Goal: Transaction & Acquisition: Purchase product/service

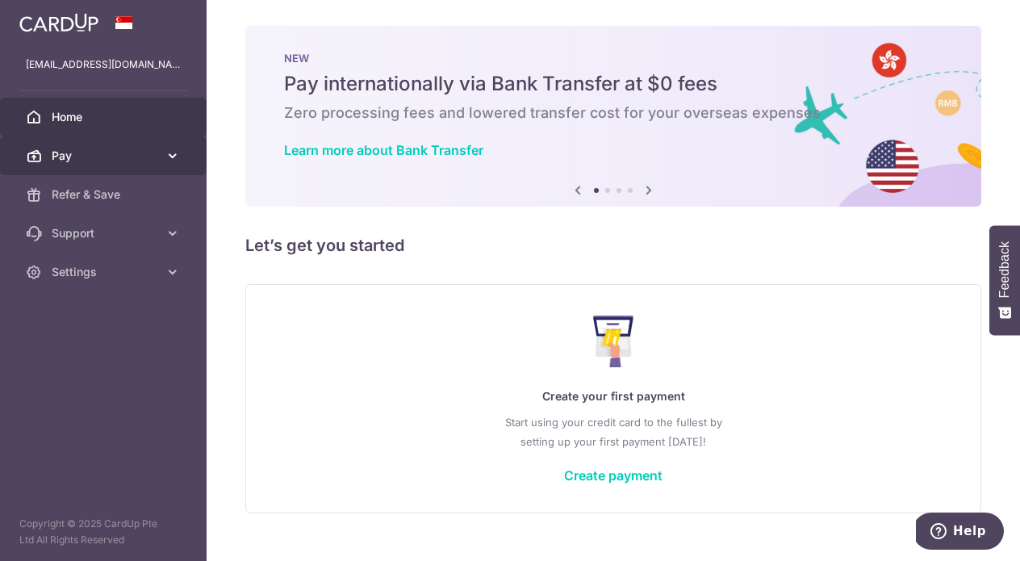
click at [92, 158] on span "Pay" at bounding box center [105, 156] width 107 height 16
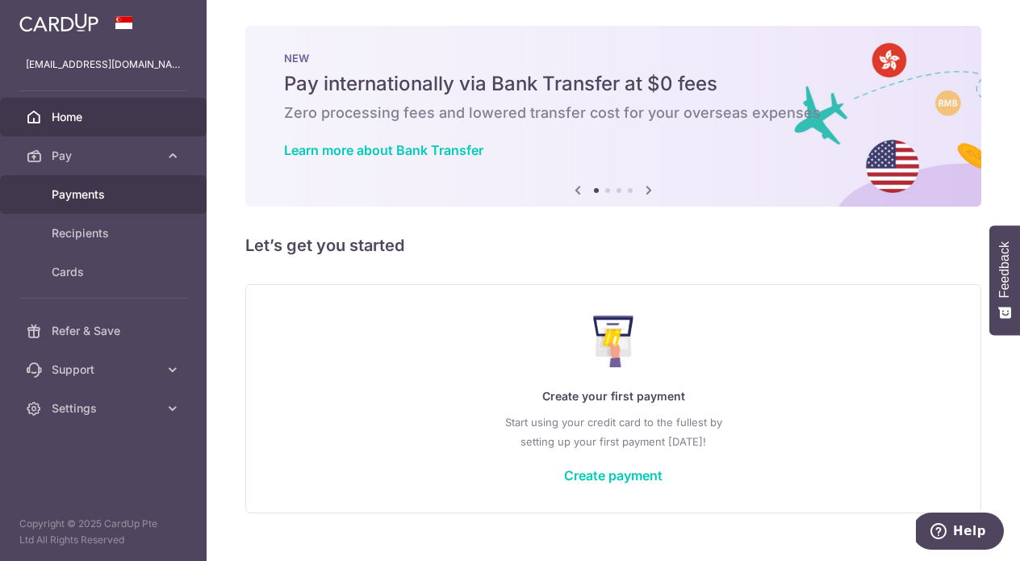
click at [98, 205] on link "Payments" at bounding box center [103, 194] width 207 height 39
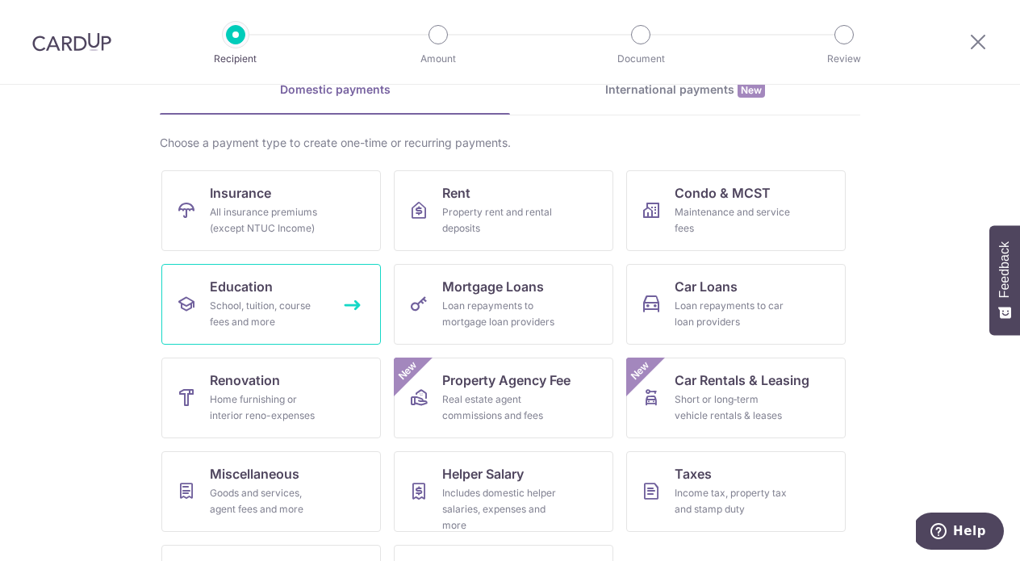
scroll to position [96, 0]
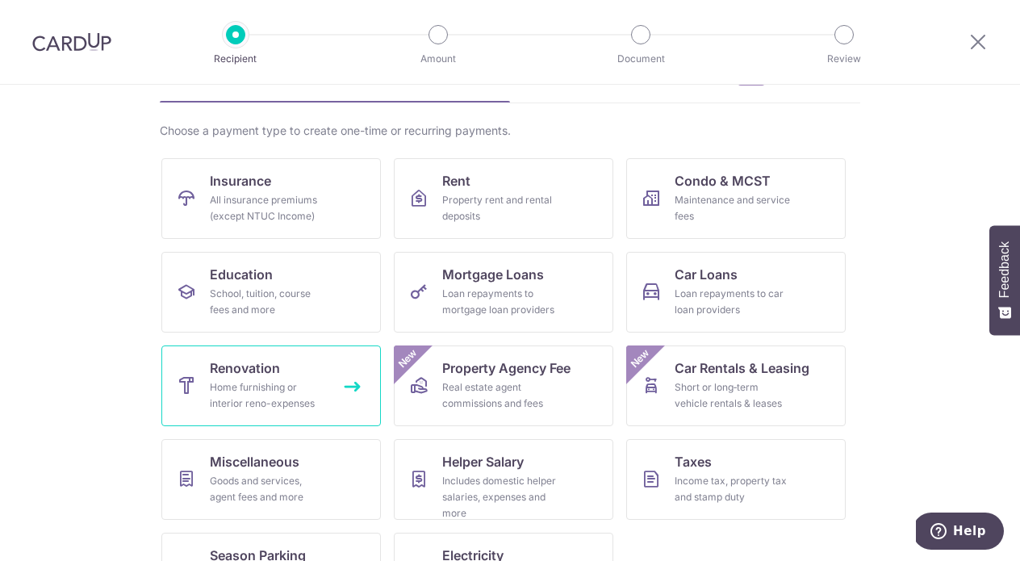
click at [253, 383] on div "Home furnishing or interior reno-expenses" at bounding box center [268, 395] width 116 height 32
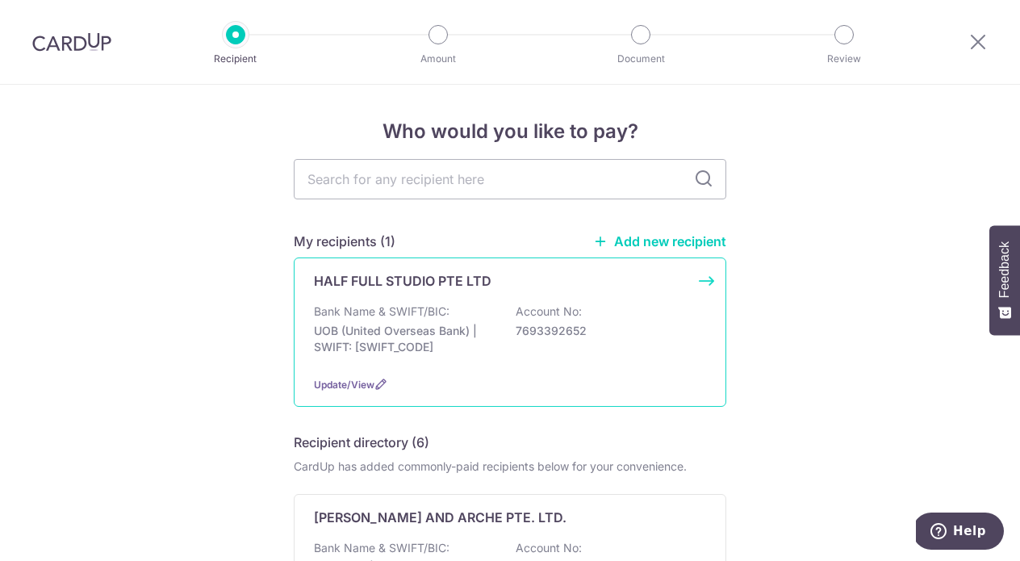
click at [427, 333] on p "UOB (United Overseas Bank) | SWIFT: UOVBSGSGXXX" at bounding box center [404, 339] width 181 height 32
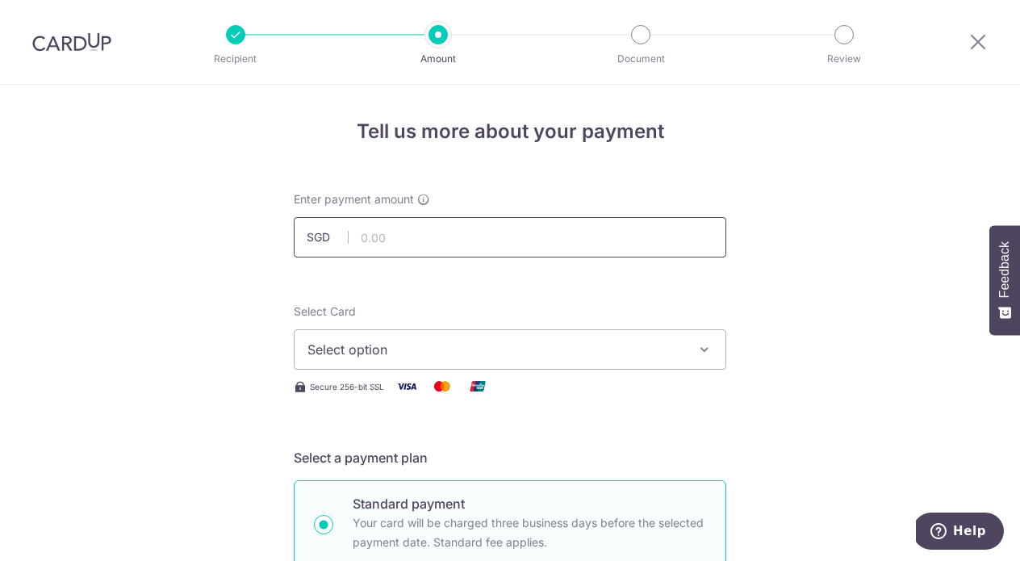
scroll to position [6, 0]
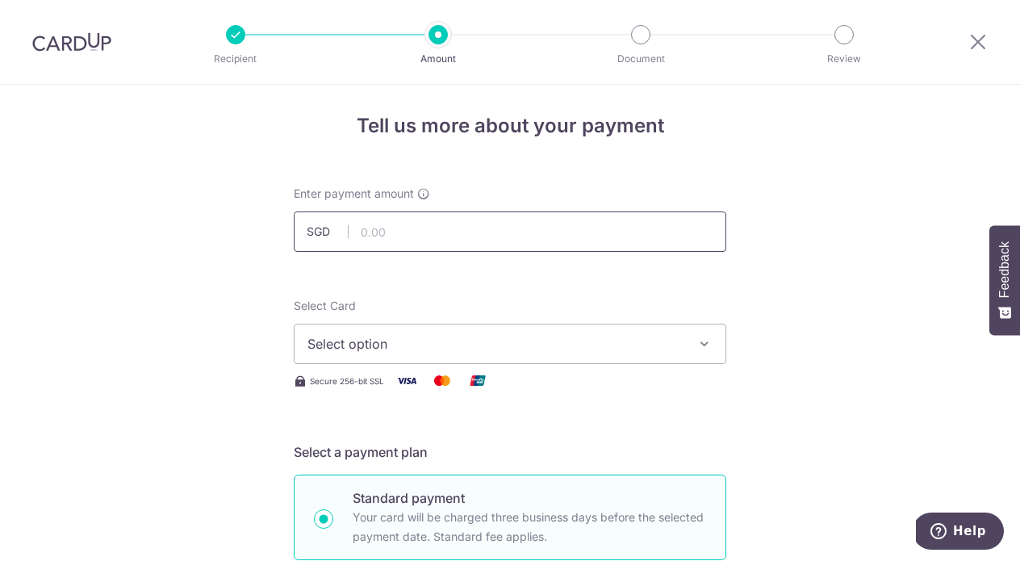
click at [434, 235] on input "text" at bounding box center [510, 232] width 433 height 40
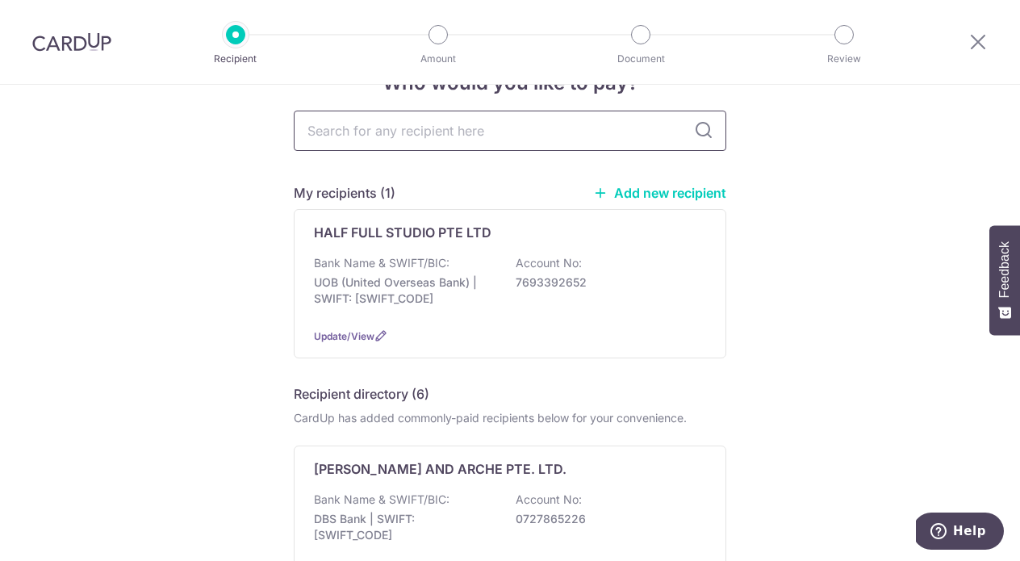
scroll to position [34, 0]
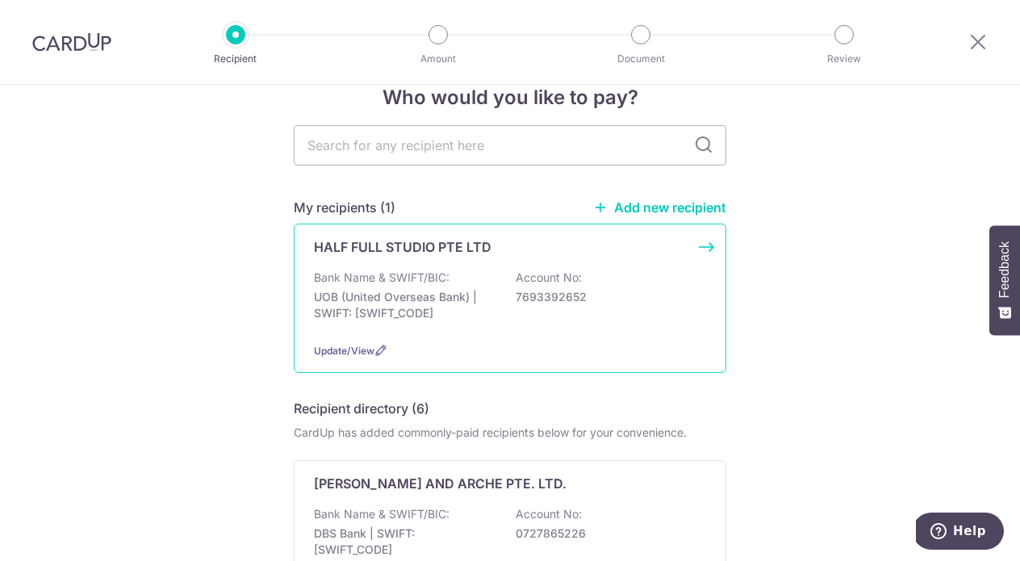
click at [499, 281] on div "Bank Name & SWIFT/BIC: UOB (United Overseas Bank) | SWIFT: [SWIFT_CODE] Account…" at bounding box center [510, 300] width 392 height 60
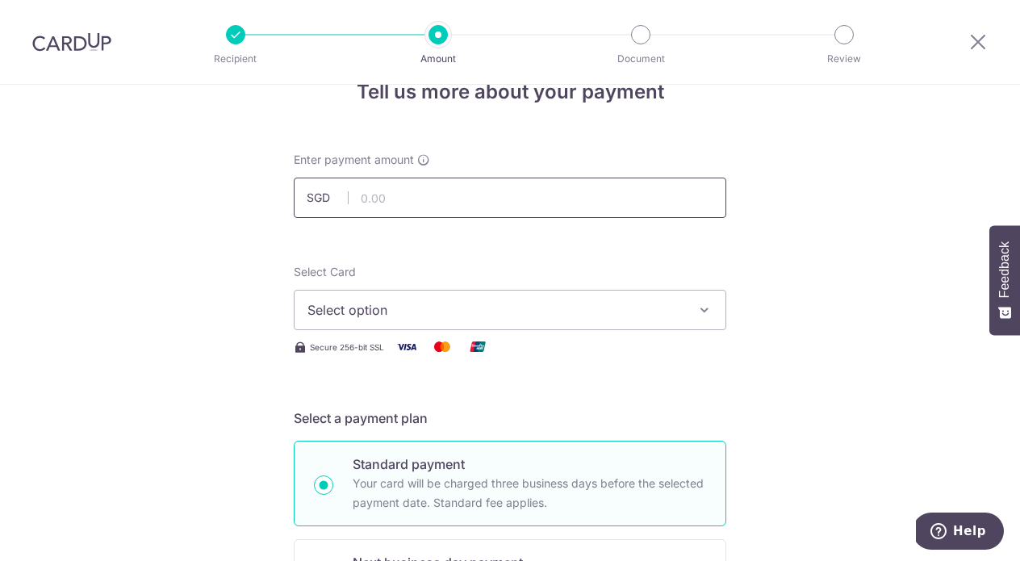
click at [474, 193] on input "text" at bounding box center [510, 198] width 433 height 40
type input "5,000.00"
click at [418, 285] on div "Select Card Select option Add credit card Your Cards **** 3612" at bounding box center [510, 297] width 433 height 66
click at [414, 304] on span "Select option" at bounding box center [496, 309] width 376 height 19
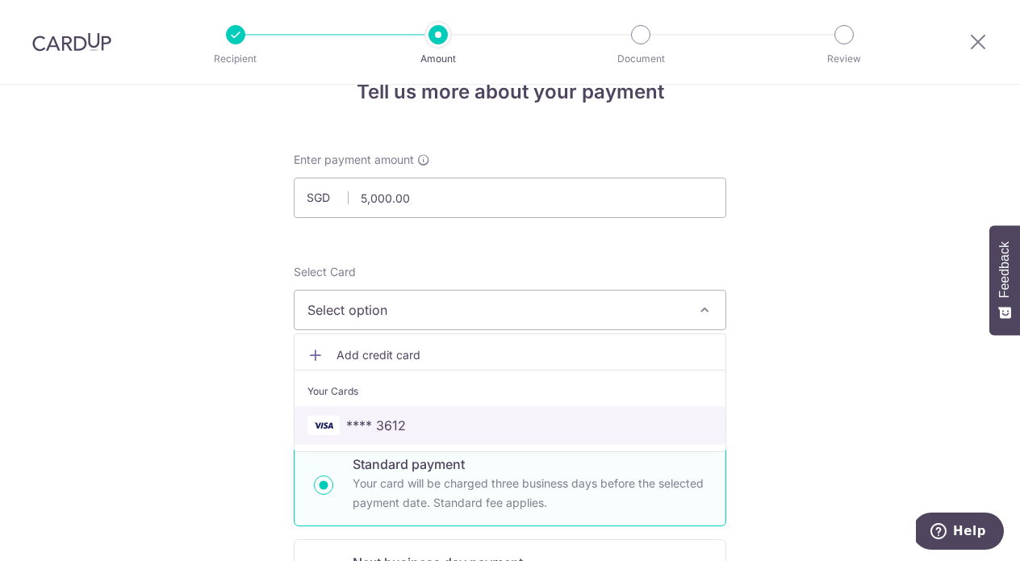
click at [399, 421] on span "**** 3612" at bounding box center [376, 425] width 60 height 19
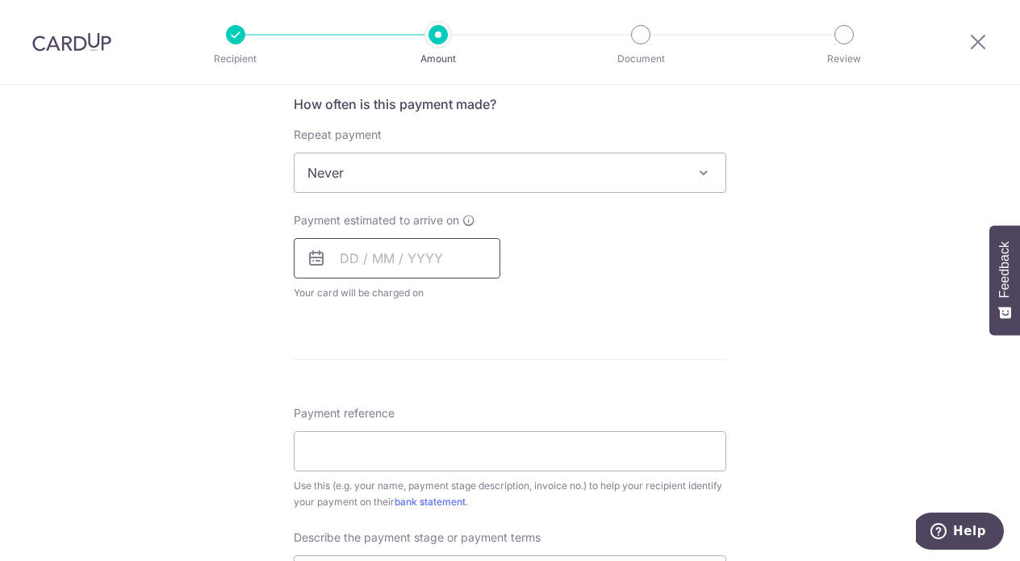
scroll to position [611, 0]
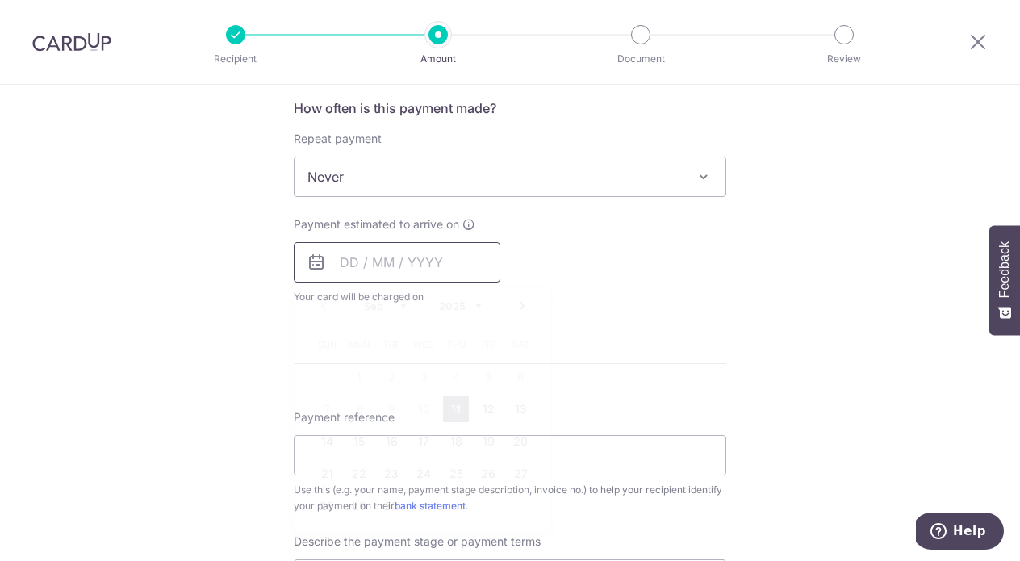
click at [404, 257] on input "text" at bounding box center [397, 262] width 207 height 40
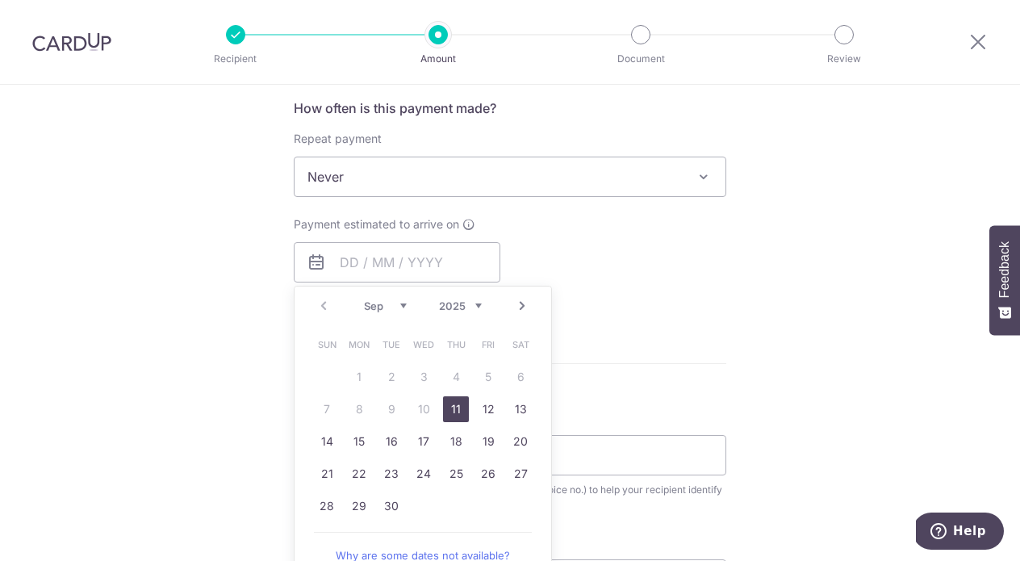
click at [454, 405] on link "11" at bounding box center [456, 409] width 26 height 26
type input "11/09/2025"
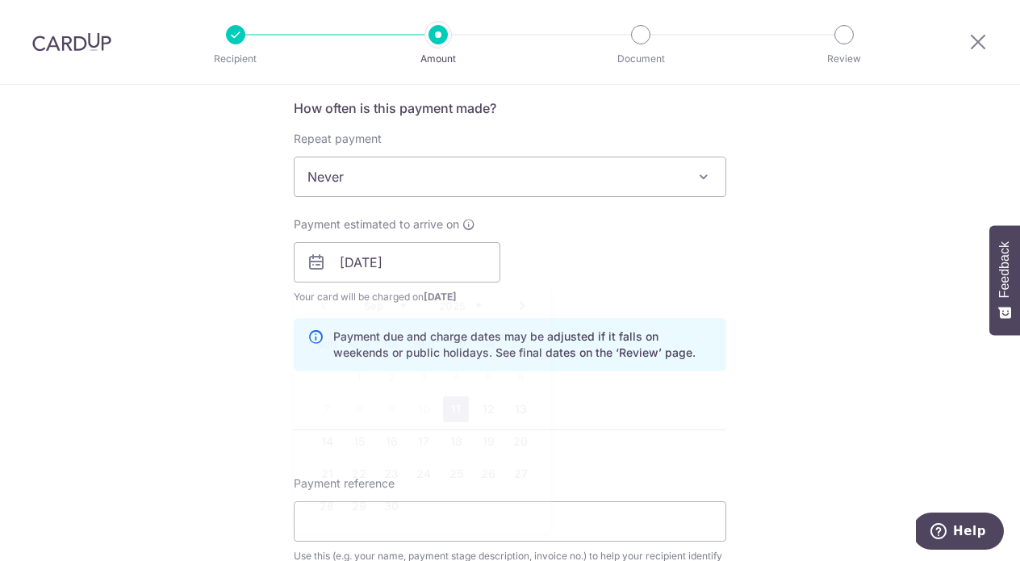
scroll to position [744, 0]
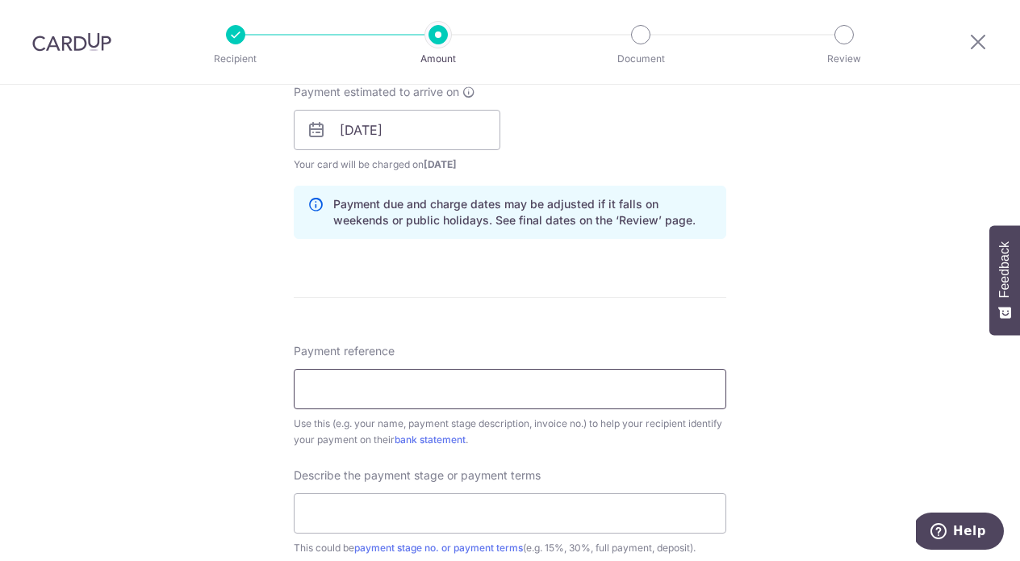
click at [429, 383] on input "Payment reference" at bounding box center [510, 389] width 433 height 40
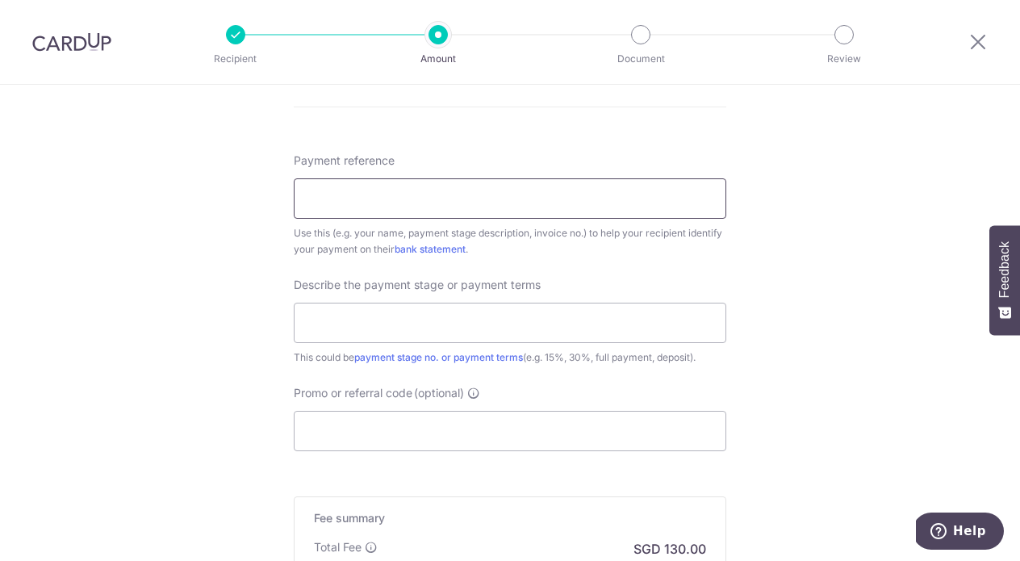
scroll to position [933, 0]
click at [518, 197] on input "Maxz and Yuki (Bishan BTO Blk353B)" at bounding box center [510, 199] width 433 height 40
type input "Maxz and Yuki (Bishan BTO Blk535B)"
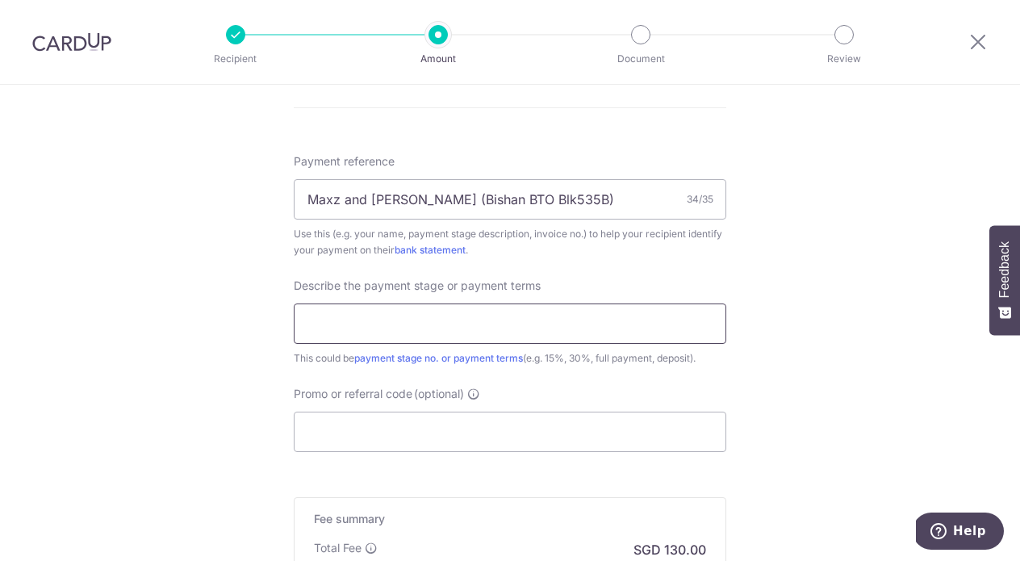
click at [465, 324] on input "text" at bounding box center [510, 324] width 433 height 40
type input "First 5k"
click at [451, 420] on input "Promo or referral code (optional)" at bounding box center [510, 432] width 433 height 40
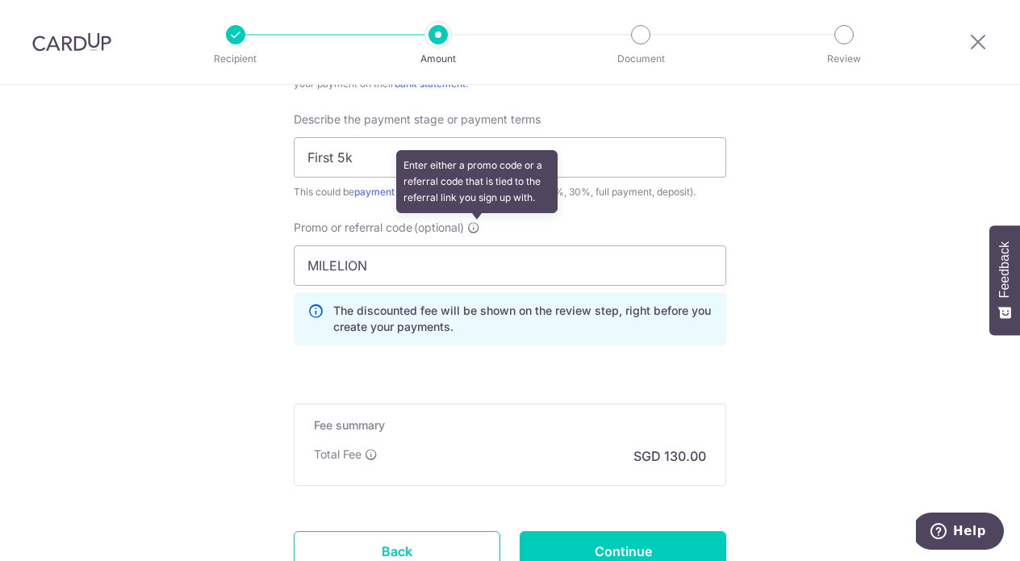
click at [480, 230] on icon at bounding box center [473, 227] width 13 height 13
click at [480, 245] on input "MILELION" at bounding box center [510, 265] width 433 height 40
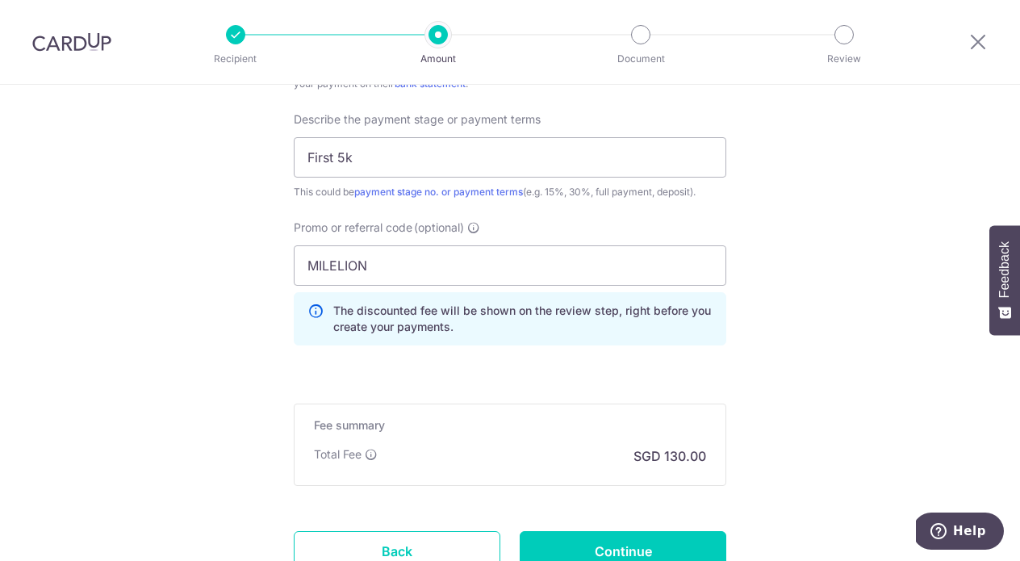
drag, startPoint x: 447, startPoint y: 266, endPoint x: 208, endPoint y: 264, distance: 239.0
type input "o"
type input "OFF225"
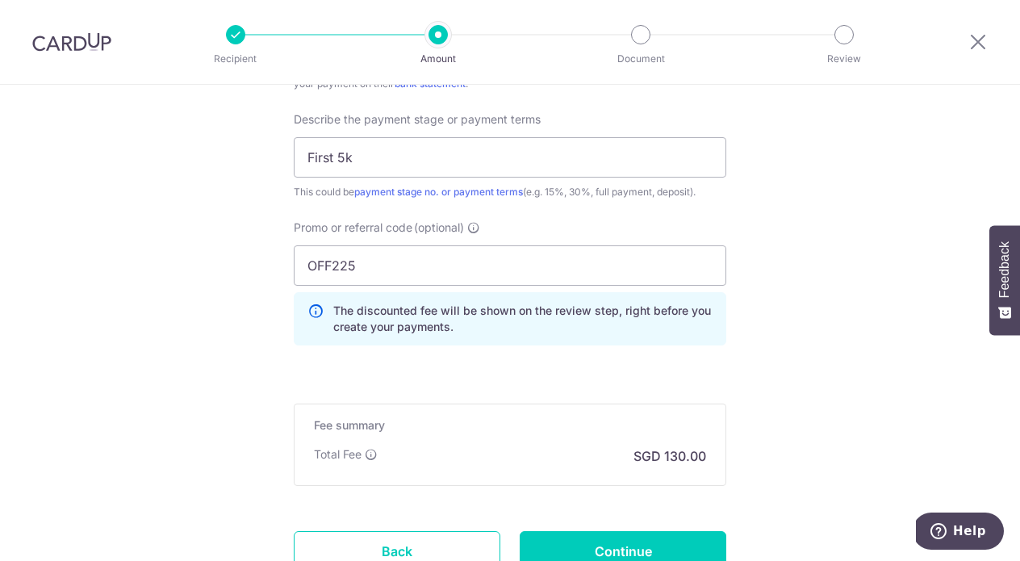
click at [409, 355] on div "Promo or referral code (optional) OFF225 The discounted fee will be shown on th…" at bounding box center [510, 289] width 452 height 139
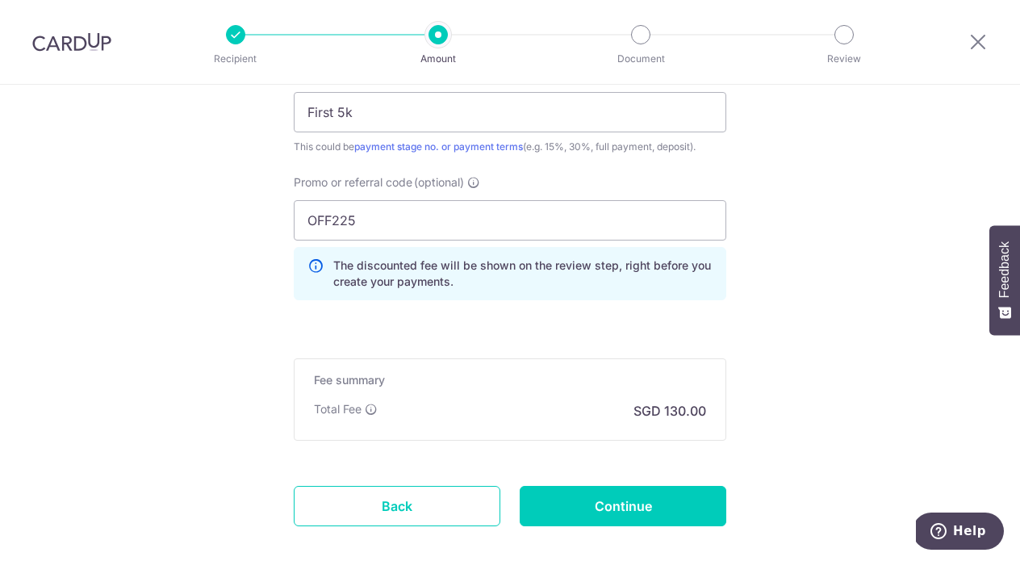
scroll to position [1159, 0]
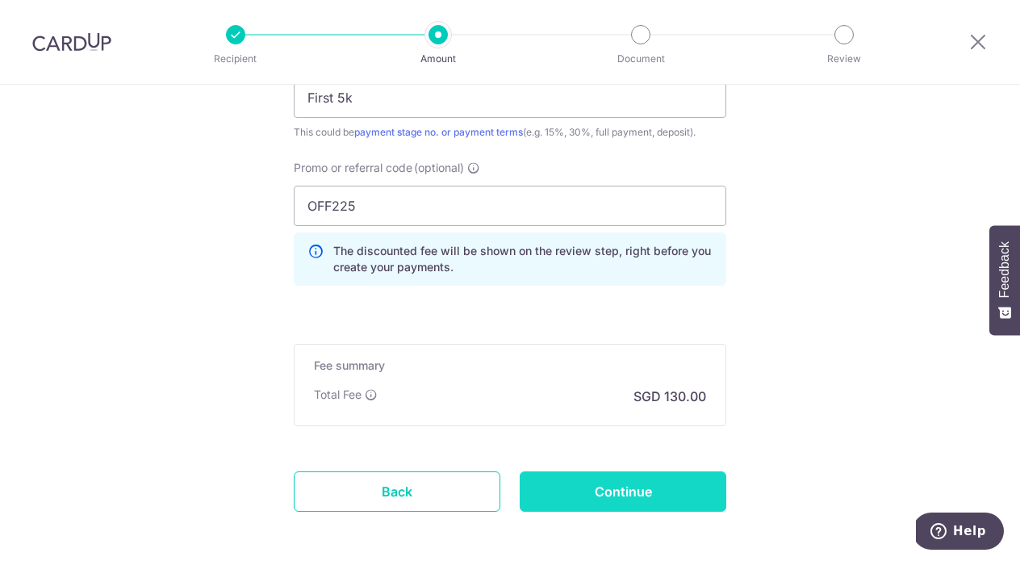
click at [609, 488] on input "Continue" at bounding box center [623, 491] width 207 height 40
type input "Create Schedule"
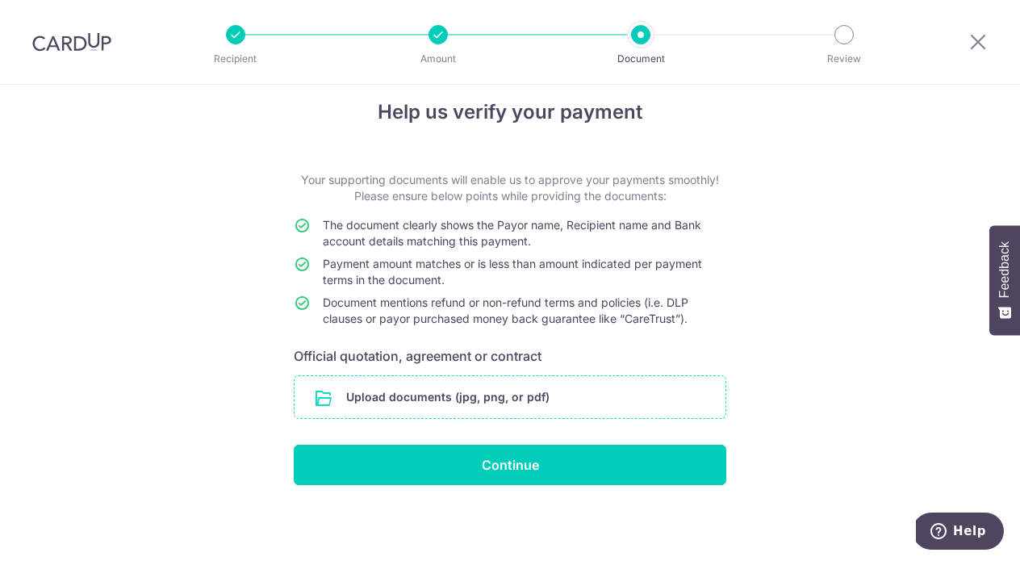
scroll to position [19, 0]
click at [515, 398] on input "file" at bounding box center [510, 397] width 431 height 42
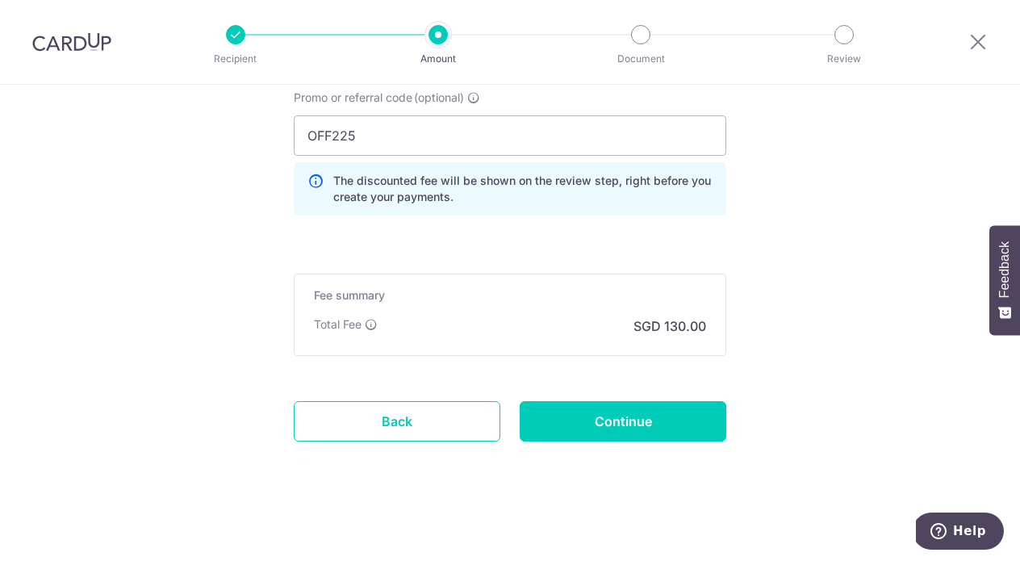
scroll to position [1231, 0]
click at [312, 177] on icon at bounding box center [316, 187] width 16 height 32
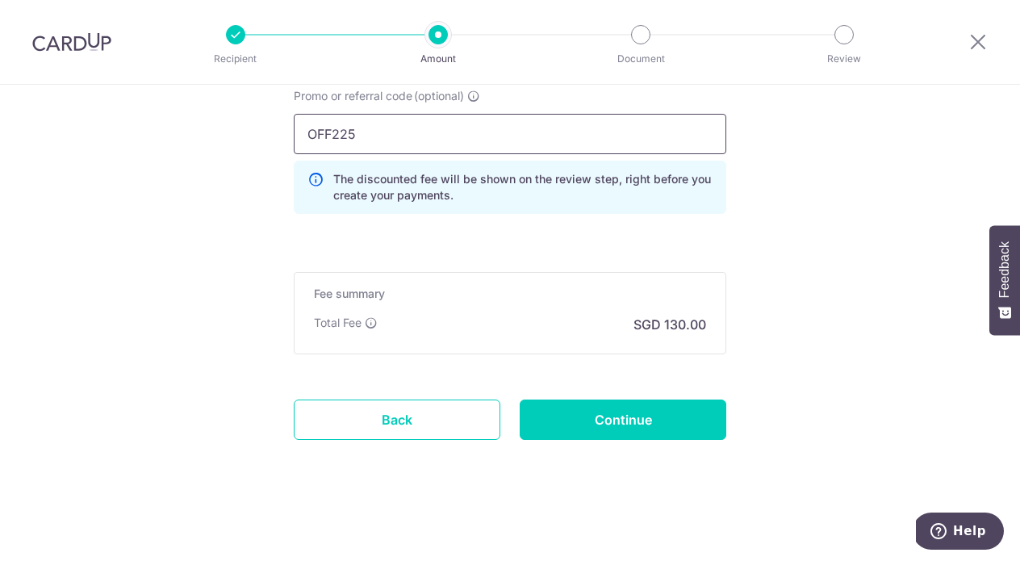
drag, startPoint x: 438, startPoint y: 151, endPoint x: 200, endPoint y: 131, distance: 238.2
type input "m"
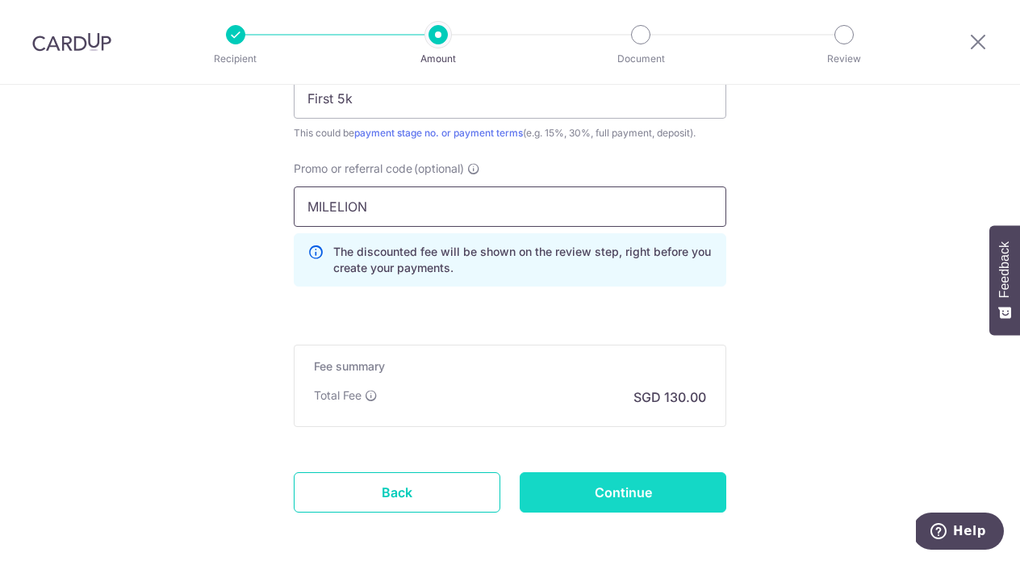
type input "MILELION"
click at [505, 352] on div "Fee summary Base fee $ 130.00 Extend fee Next-day fee Total Fee SGD 130.00" at bounding box center [510, 386] width 433 height 82
click at [566, 501] on input "Continue" at bounding box center [623, 492] width 207 height 40
type input "Update Schedule"
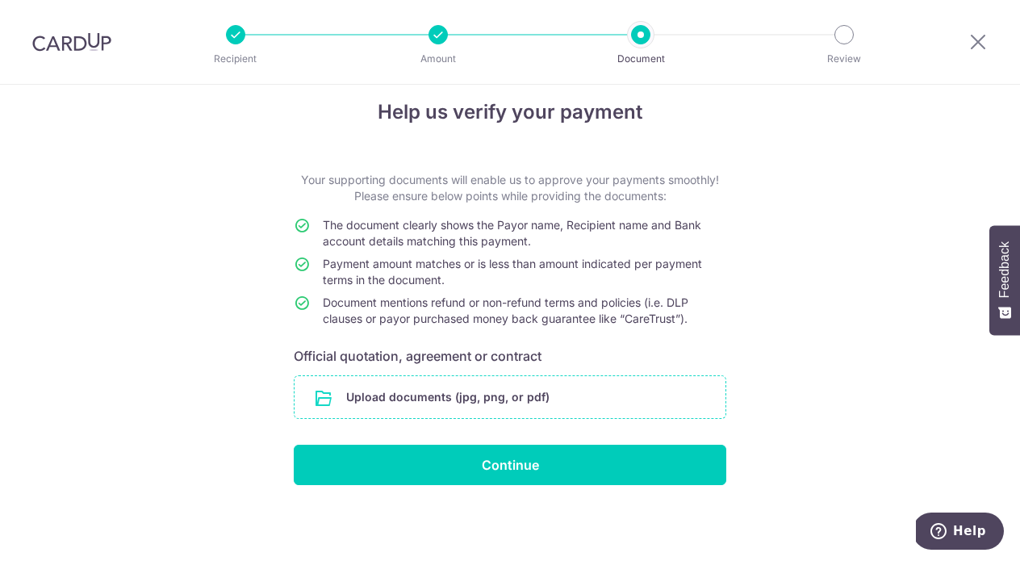
scroll to position [19, 0]
click at [490, 400] on input "file" at bounding box center [510, 397] width 431 height 42
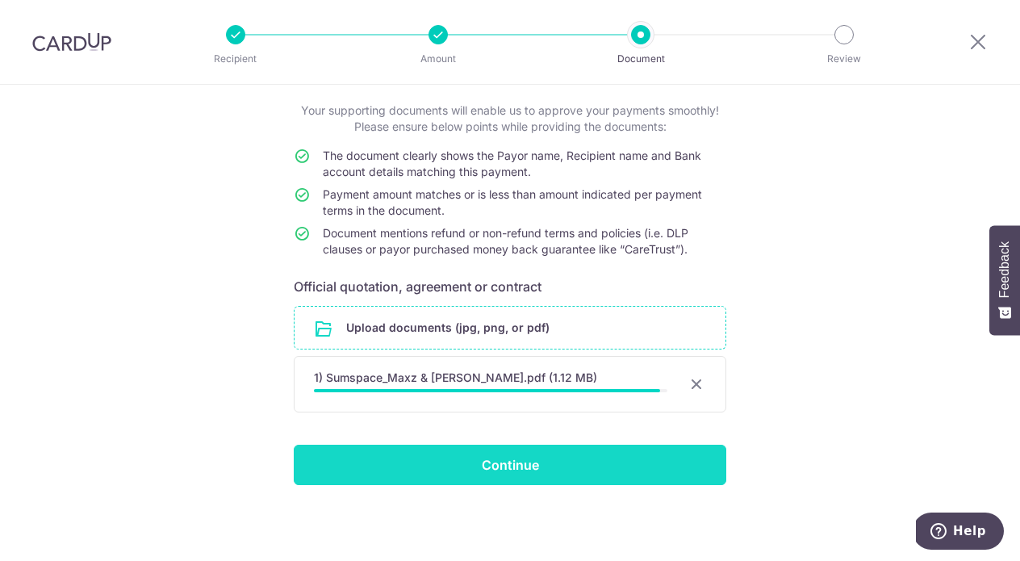
scroll to position [86, 0]
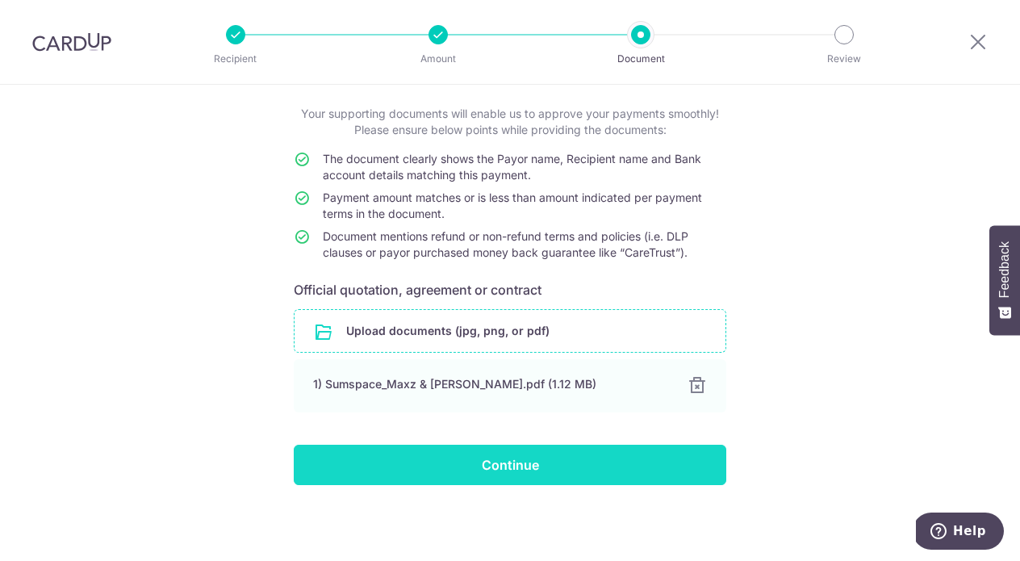
click at [566, 463] on input "Continue" at bounding box center [510, 465] width 433 height 40
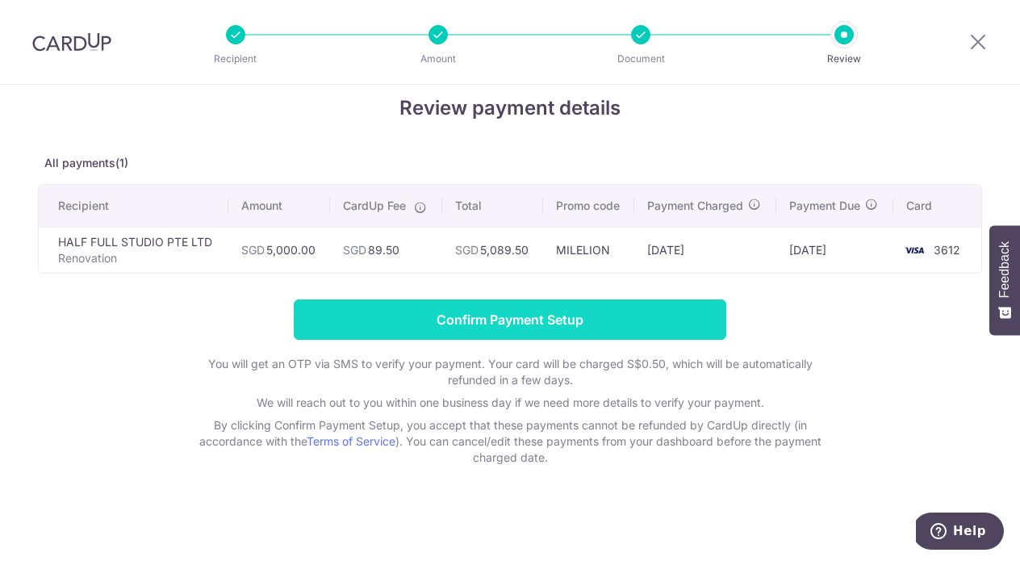
scroll to position [23, 0]
click at [445, 313] on input "Confirm Payment Setup" at bounding box center [510, 320] width 433 height 40
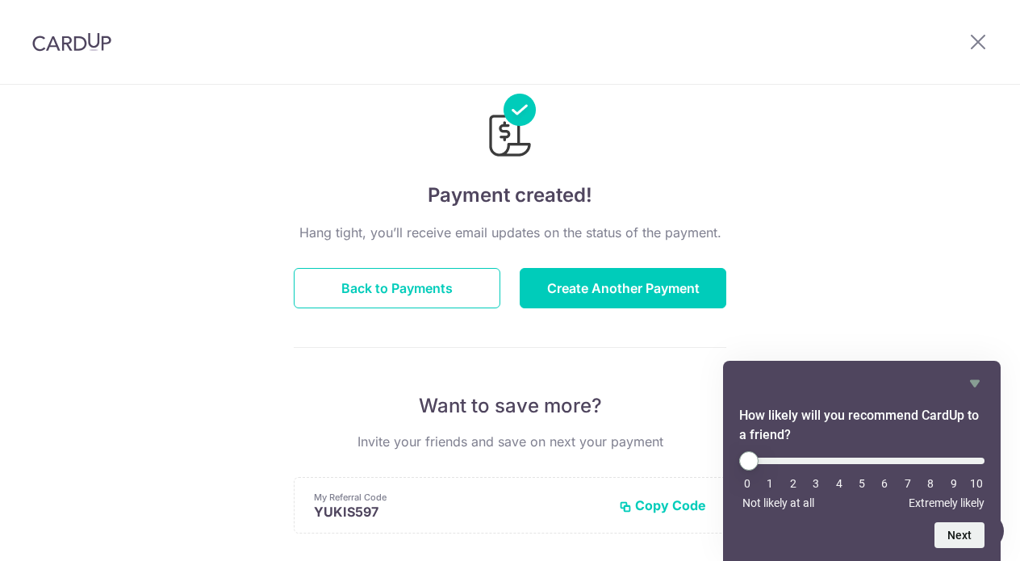
scroll to position [61, 0]
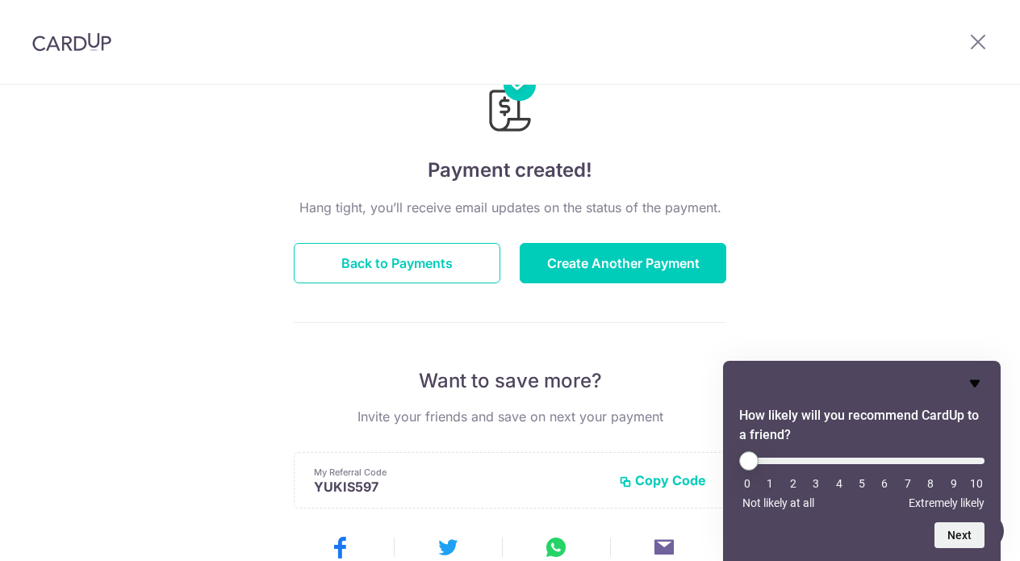
click at [974, 381] on icon "Hide survey" at bounding box center [975, 383] width 10 height 7
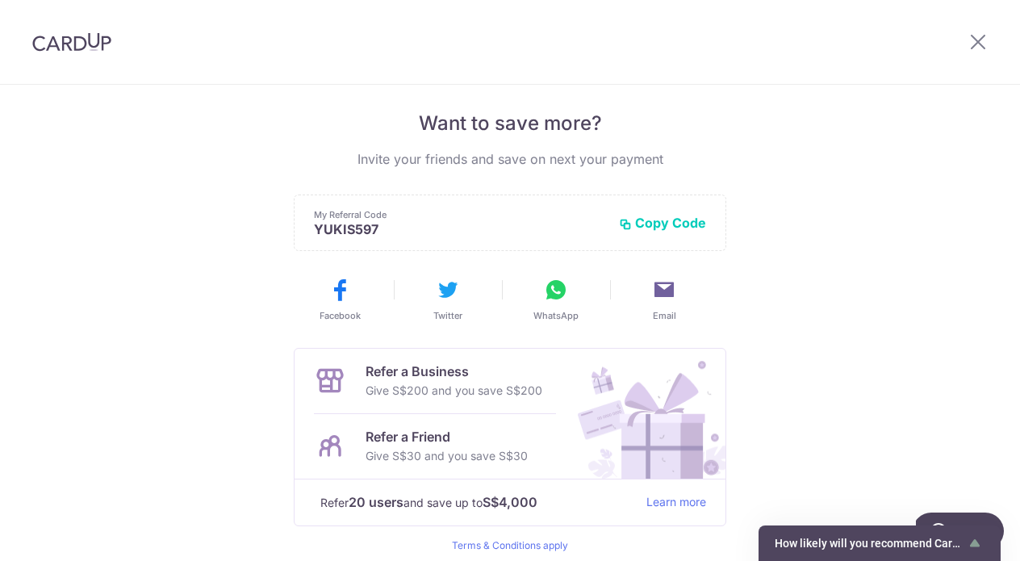
scroll to position [353, 0]
